Goal: Find specific page/section: Find specific page/section

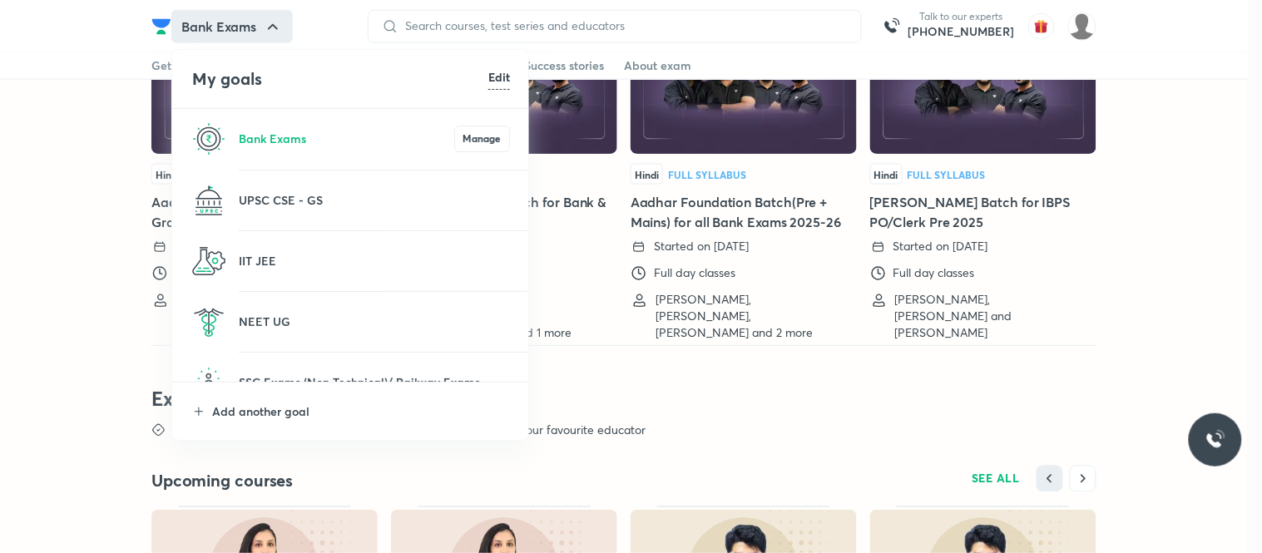
click at [300, 392] on li "Add another goal" at bounding box center [351, 411] width 358 height 57
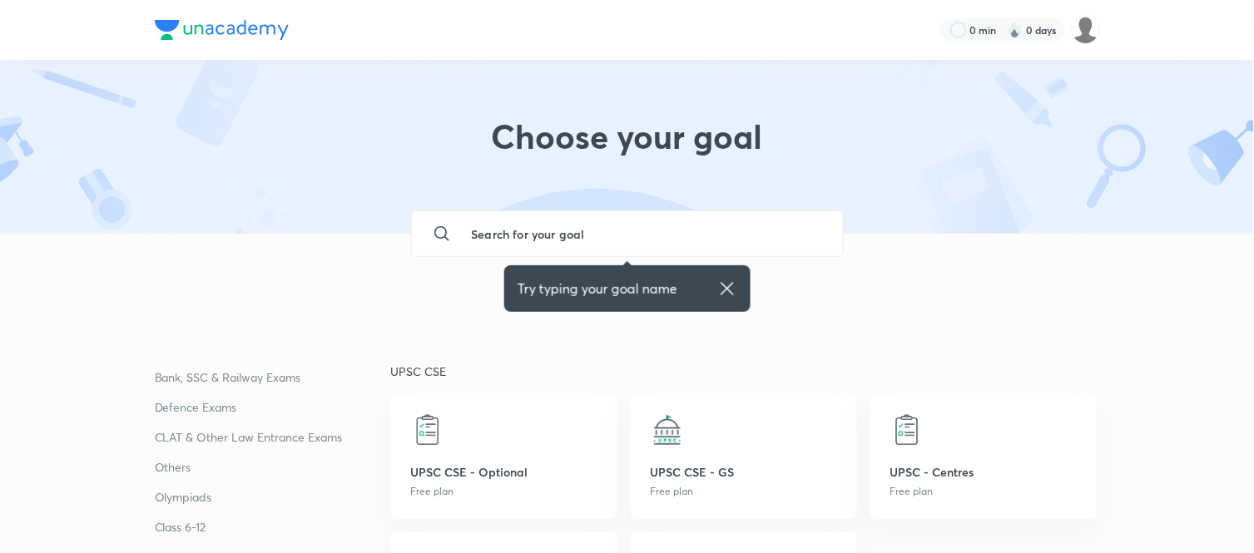
scroll to position [210, 0]
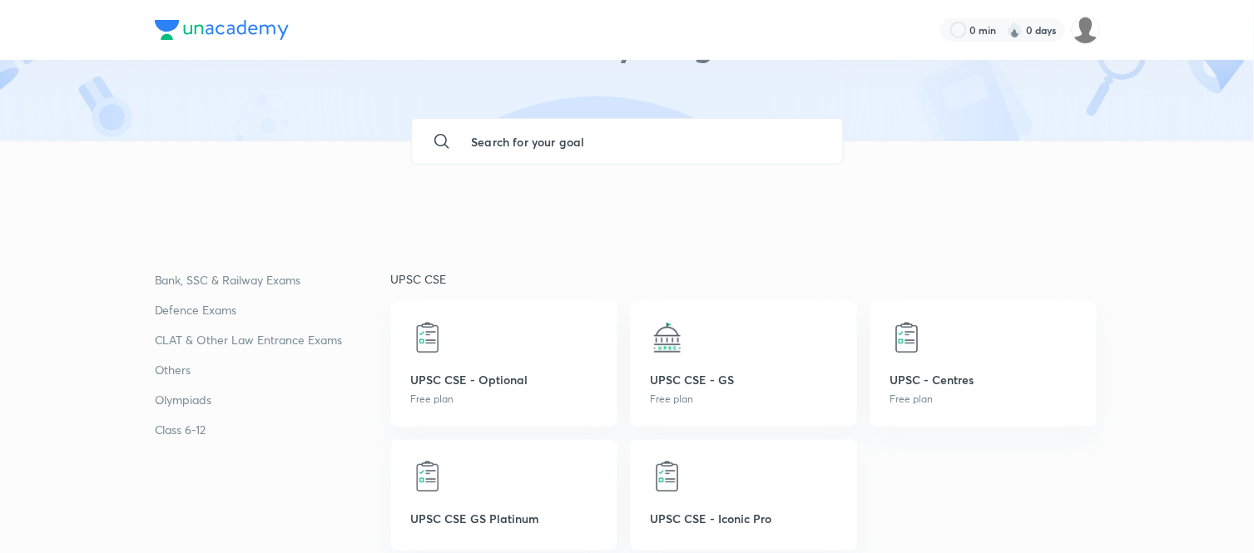
click at [192, 367] on p "Others" at bounding box center [273, 370] width 236 height 20
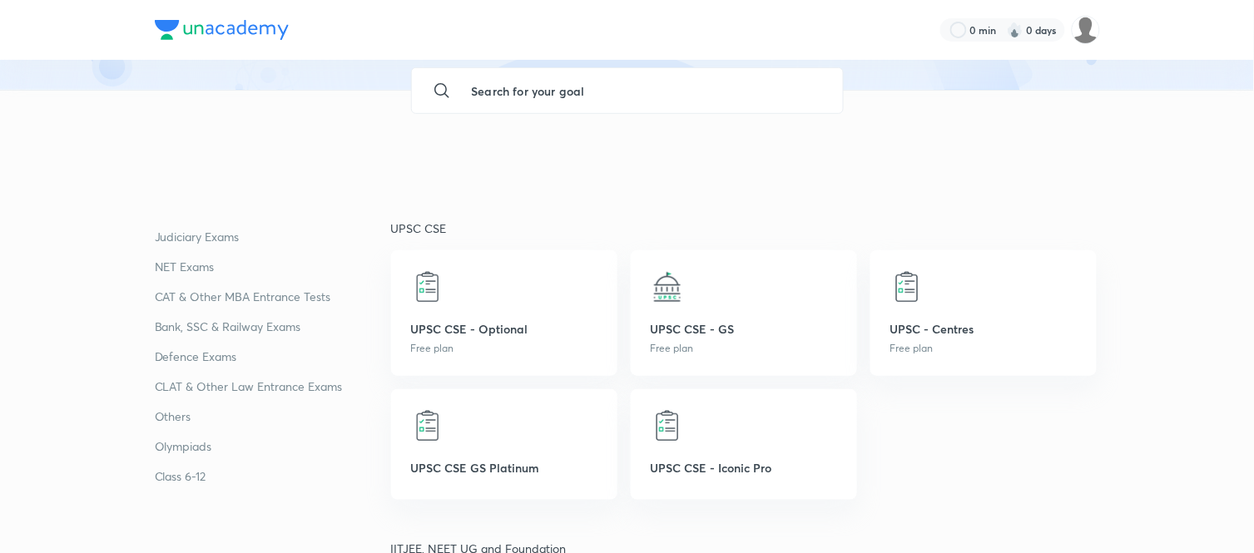
scroll to position [0, 0]
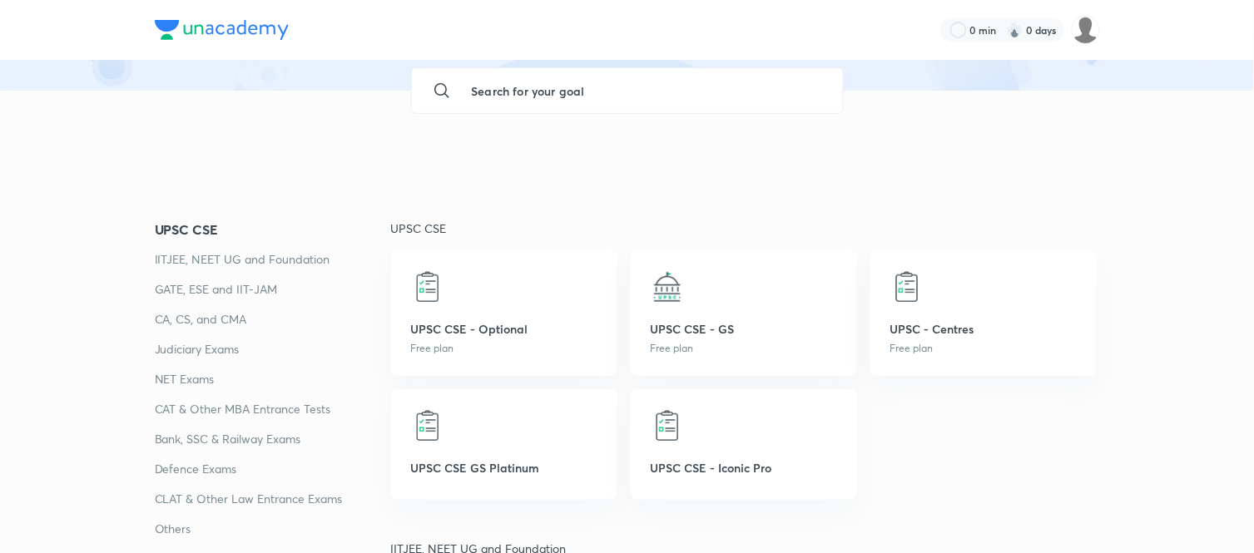
click at [739, 106] on input "text" at bounding box center [643, 90] width 371 height 45
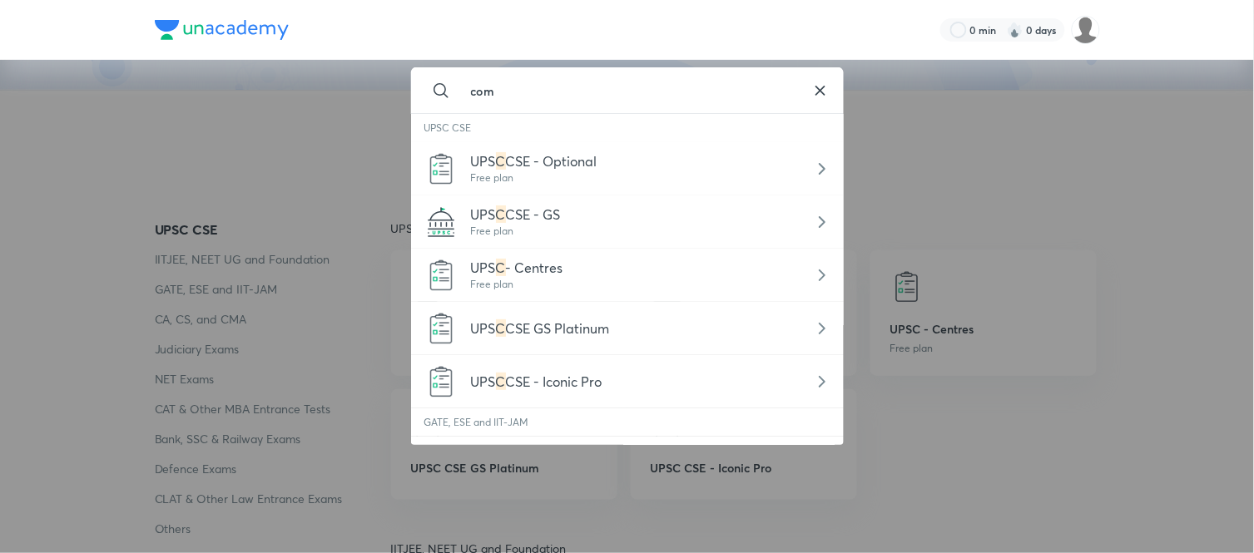
type input "comp"
